Goal: Check status

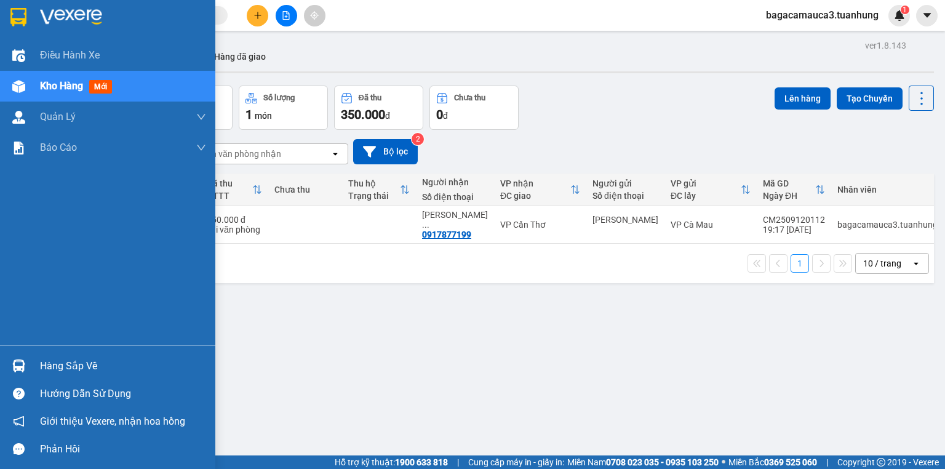
click at [59, 358] on div "Hàng sắp về" at bounding box center [123, 366] width 166 height 18
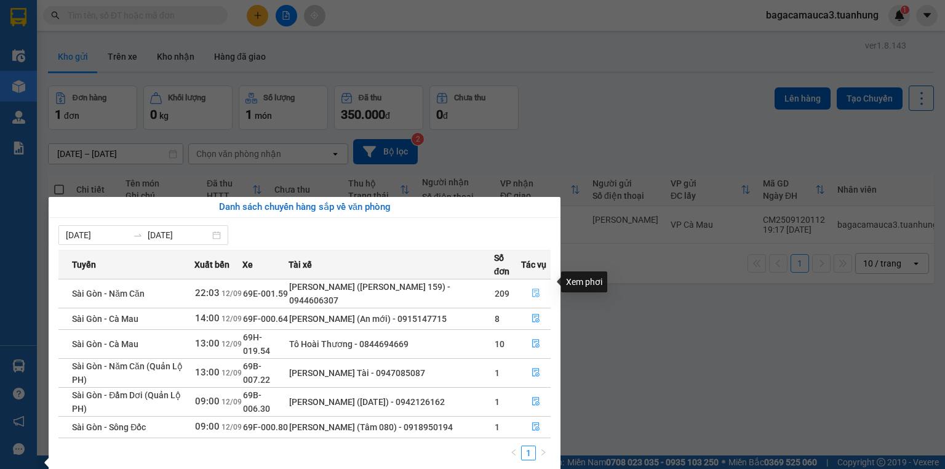
click at [529, 283] on button "button" at bounding box center [535, 293] width 28 height 20
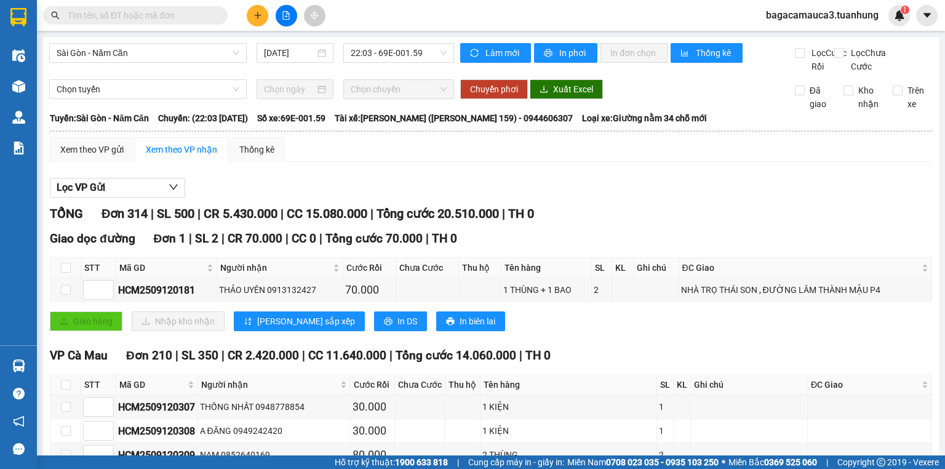
click at [534, 278] on th "Tên hàng" at bounding box center [546, 268] width 90 height 20
click at [902, 106] on span "Trên xe" at bounding box center [917, 97] width 30 height 27
click at [895, 95] on input "Trên xe" at bounding box center [897, 90] width 10 height 10
click at [892, 95] on input "Trên xe" at bounding box center [897, 90] width 10 height 10
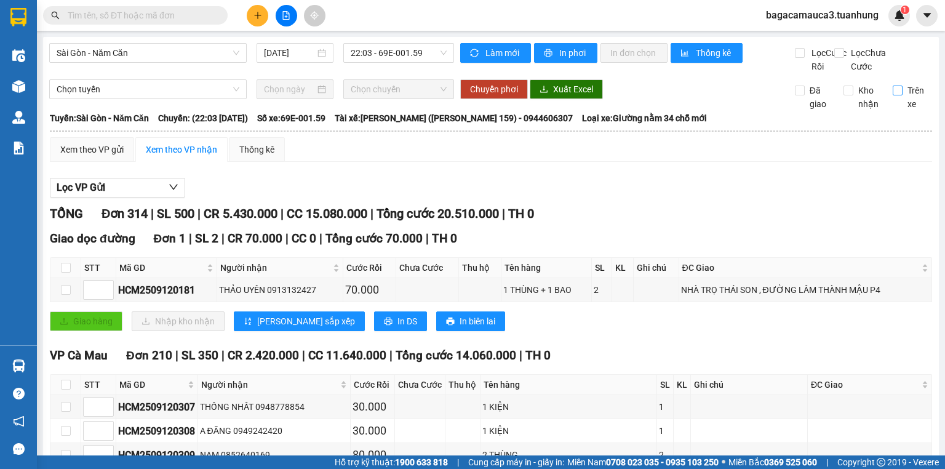
checkbox input "true"
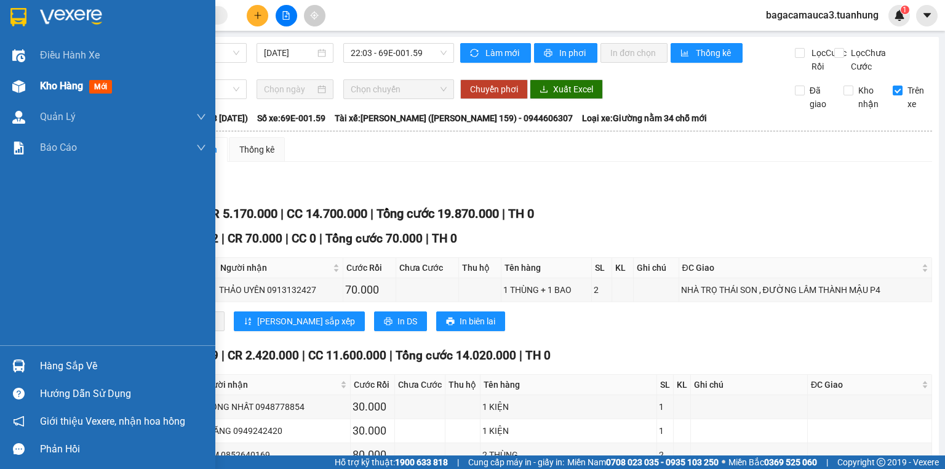
click at [52, 80] on span "Kho hàng" at bounding box center [61, 86] width 43 height 12
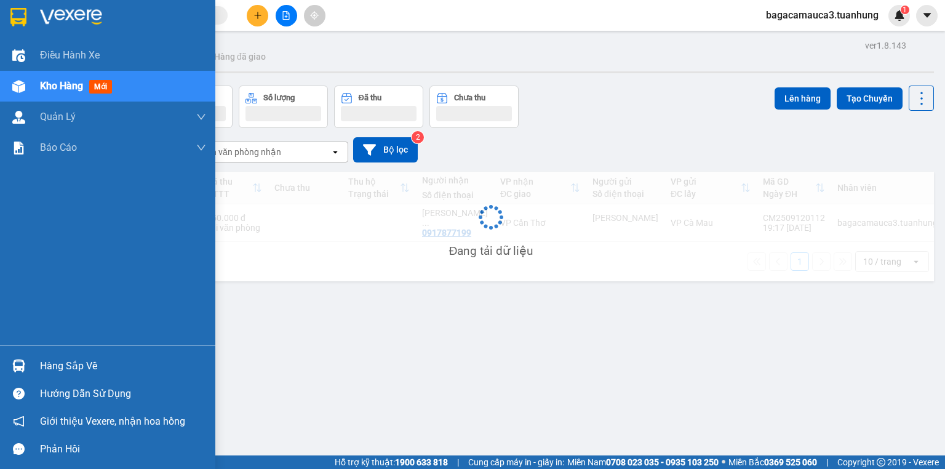
click at [52, 80] on span "Kho hàng" at bounding box center [61, 86] width 43 height 12
